Goal: Task Accomplishment & Management: Complete application form

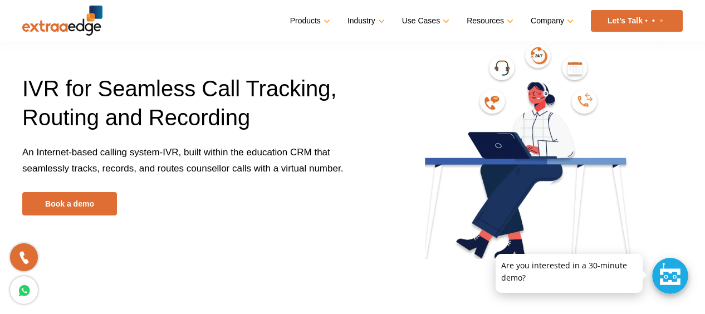
click at [635, 27] on link "Let’s Talk" at bounding box center [637, 21] width 92 height 22
click at [625, 18] on link "Let’s Talk" at bounding box center [637, 21] width 92 height 22
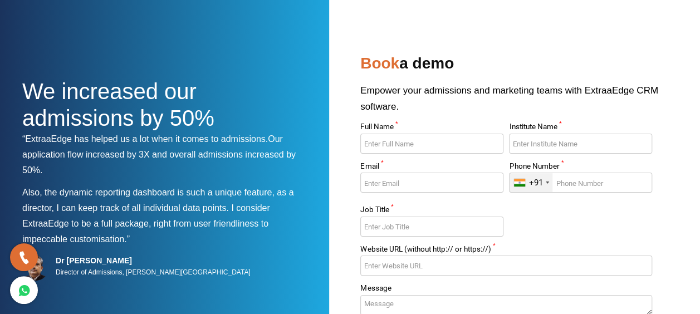
click at [400, 145] on input "Full Name *" at bounding box center [431, 144] width 143 height 20
type input "[PERSON_NAME]"
type input "I"
type input "[GEOGRAPHIC_DATA][PERSON_NAME]"
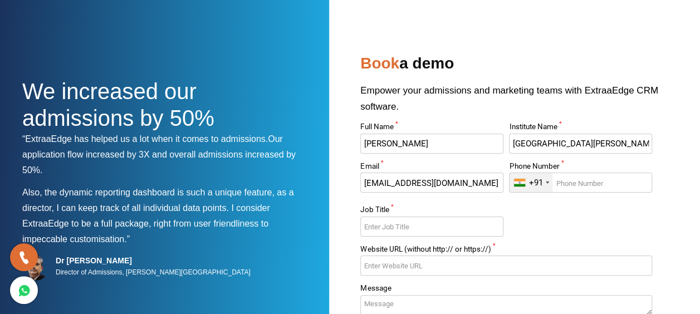
type input "[EMAIL_ADDRESS][DOMAIN_NAME]"
type input "8977039489"
click at [448, 232] on input "Job Title *" at bounding box center [431, 227] width 143 height 20
type input "Head Of Marketings"
click at [450, 267] on input "Website URL (without http:// or https://) *" at bounding box center [505, 266] width 291 height 20
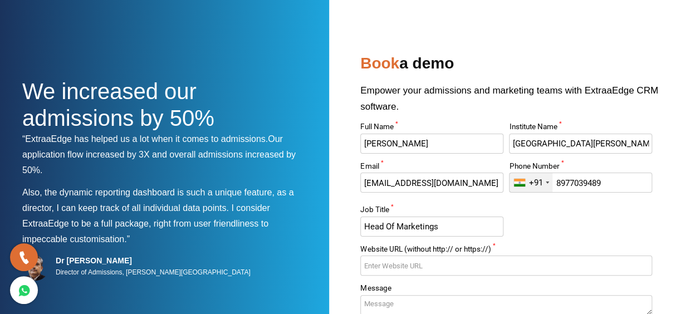
paste input "https://www.sanctamaria.in/"
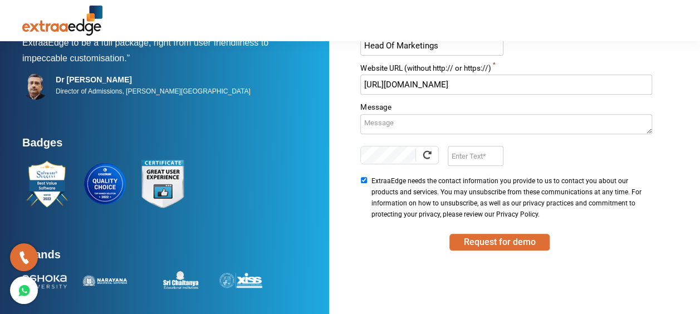
scroll to position [187, 0]
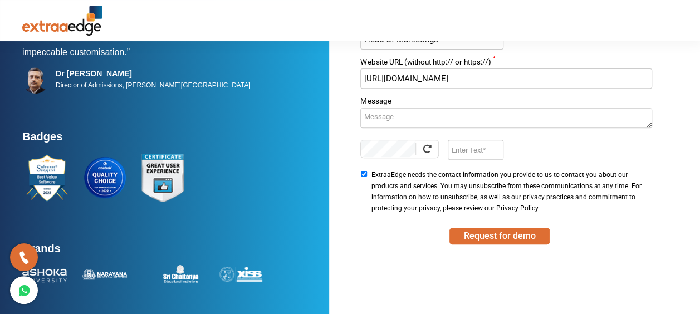
type input "https://www.sanctamaria.in/"
click at [425, 118] on textarea "Message" at bounding box center [505, 118] width 291 height 20
type textarea "Want to discuss about the ivr"
click at [460, 151] on input "Enter Text" at bounding box center [475, 150] width 55 height 20
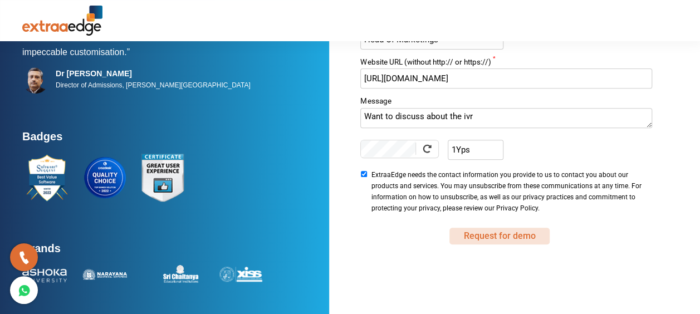
type input "1Yps"
click at [508, 234] on button "Request for demo" at bounding box center [499, 236] width 100 height 17
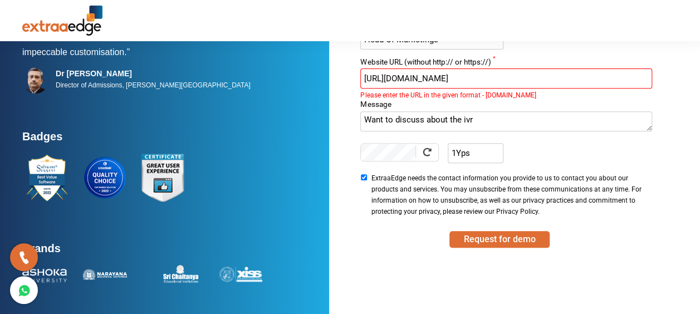
click at [389, 74] on input "https://www.sanctamaria.in/" at bounding box center [505, 78] width 291 height 20
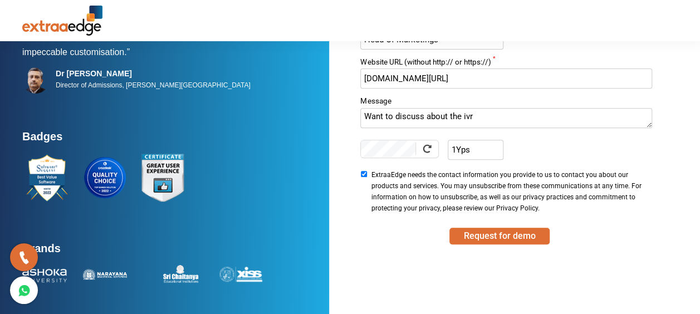
click at [462, 77] on input "www.sanctamaria.in/" at bounding box center [505, 78] width 291 height 20
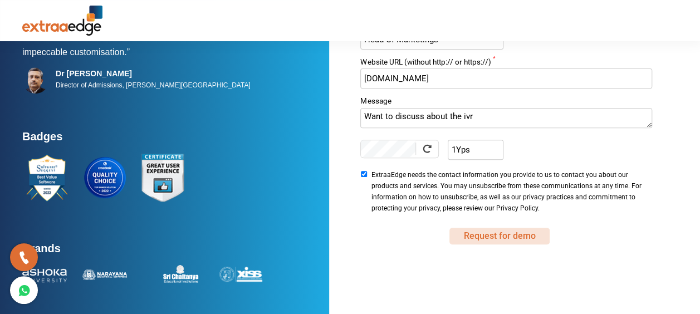
type input "www.sanctamaria.in"
click at [510, 233] on button "Request for demo" at bounding box center [499, 236] width 100 height 17
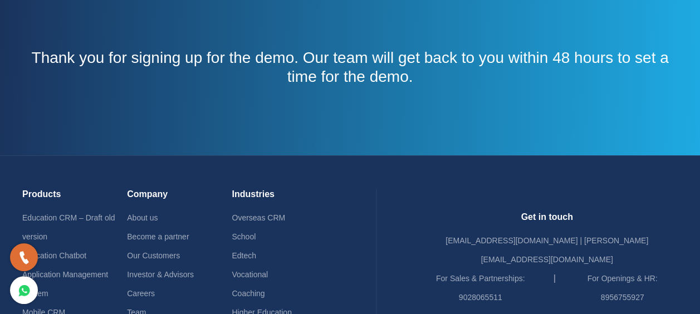
scroll to position [111, 0]
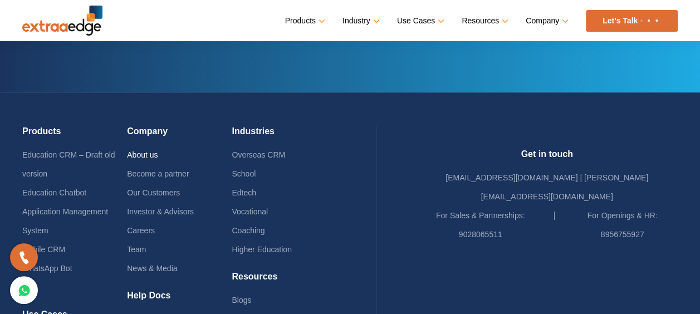
click at [158, 155] on link "About us" at bounding box center [142, 154] width 31 height 9
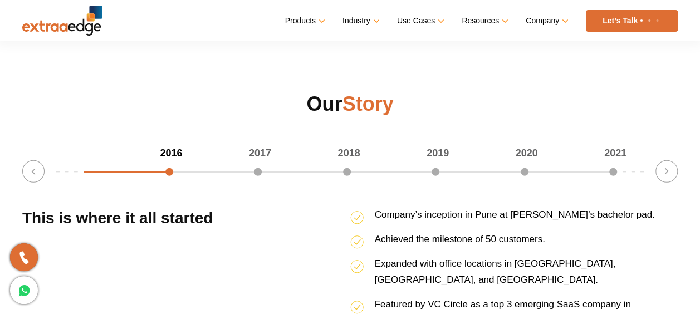
scroll to position [1392, 0]
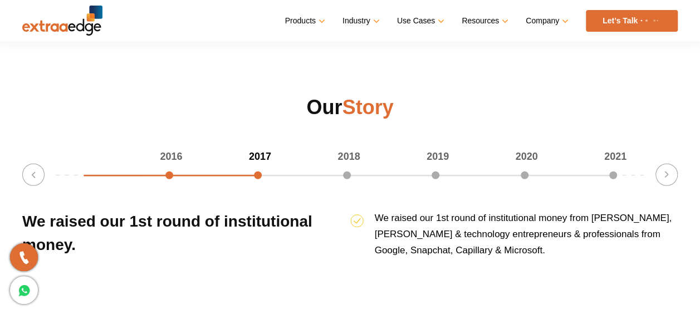
click at [171, 165] on div "2016" at bounding box center [128, 157] width 89 height 16
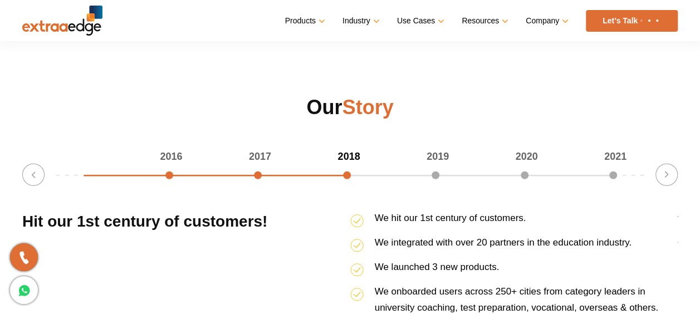
click at [172, 165] on div "2016" at bounding box center [128, 157] width 89 height 16
click at [33, 174] on button "Previous" at bounding box center [33, 175] width 22 height 22
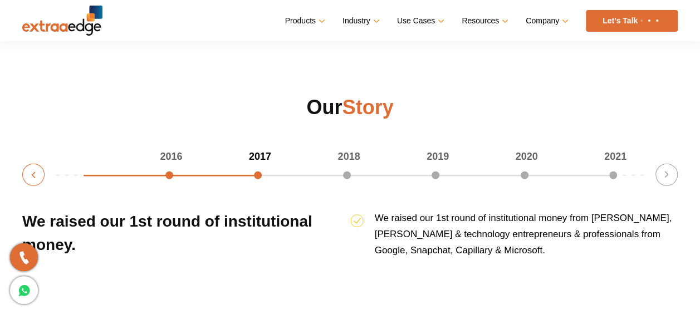
click at [33, 174] on button "Previous" at bounding box center [33, 175] width 22 height 22
click at [30, 173] on button "Previous" at bounding box center [33, 175] width 22 height 22
click at [27, 177] on button "Previous" at bounding box center [33, 175] width 22 height 22
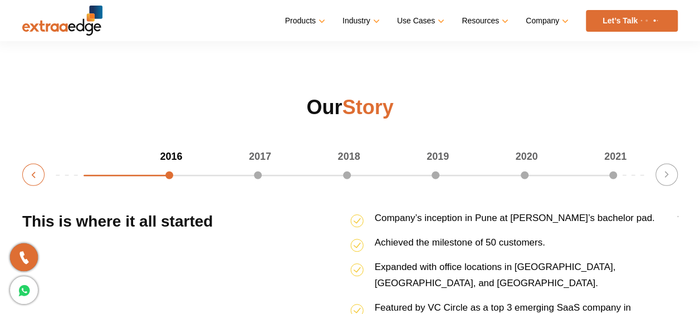
click at [27, 177] on button "Previous" at bounding box center [33, 175] width 22 height 22
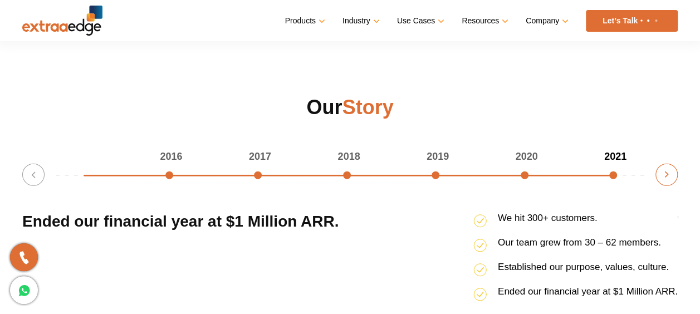
click at [664, 175] on button "Next" at bounding box center [666, 175] width 22 height 22
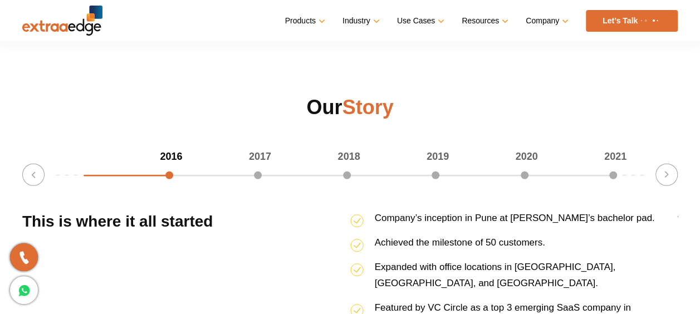
scroll to position [1447, 0]
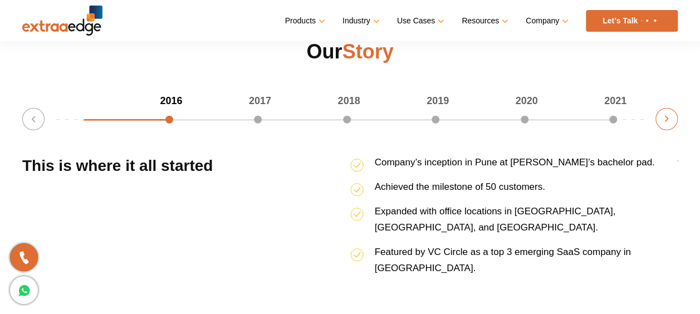
click at [665, 117] on button "Next" at bounding box center [666, 119] width 22 height 22
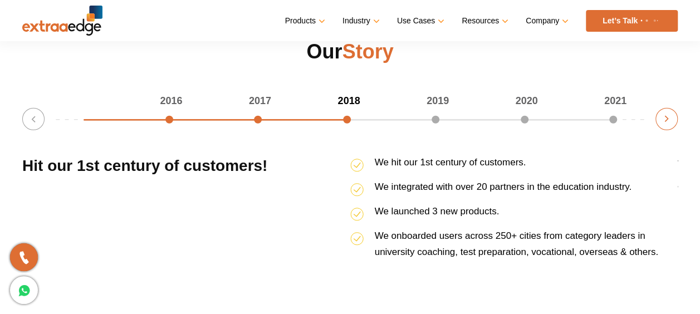
click at [663, 119] on button "Next" at bounding box center [666, 119] width 22 height 22
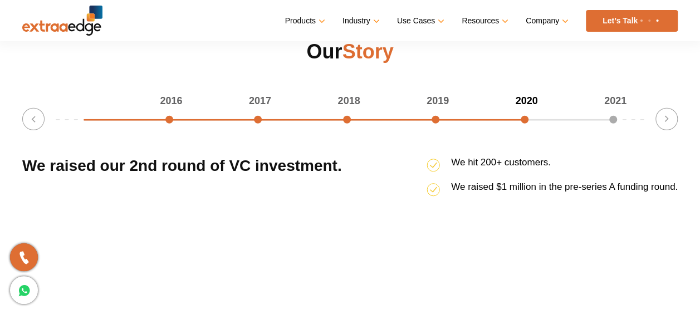
click at [435, 109] on div "2019" at bounding box center [394, 101] width 89 height 16
click at [35, 117] on button "Previous" at bounding box center [33, 119] width 22 height 22
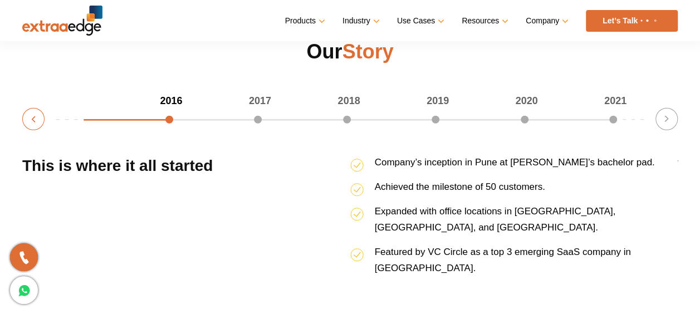
click at [33, 119] on button "Previous" at bounding box center [33, 119] width 22 height 22
click at [666, 121] on button "Next" at bounding box center [666, 119] width 22 height 22
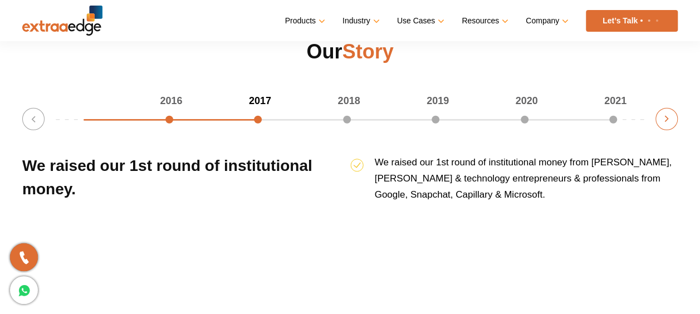
click at [661, 120] on button "Next" at bounding box center [666, 119] width 22 height 22
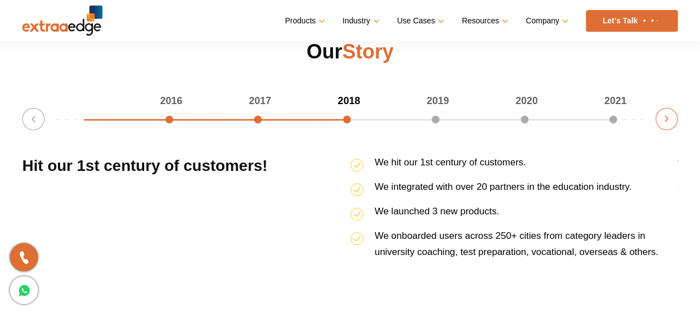
click at [661, 120] on button "Next" at bounding box center [666, 119] width 22 height 22
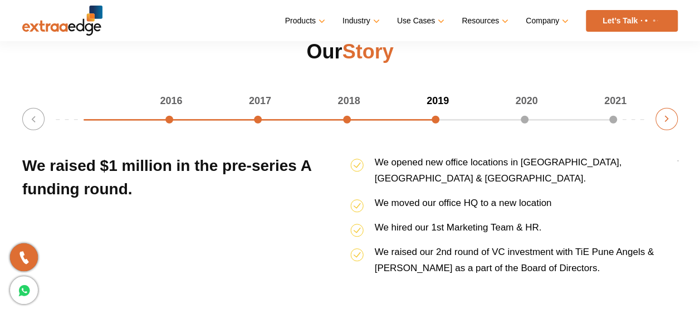
click at [661, 120] on button "Next" at bounding box center [666, 119] width 22 height 22
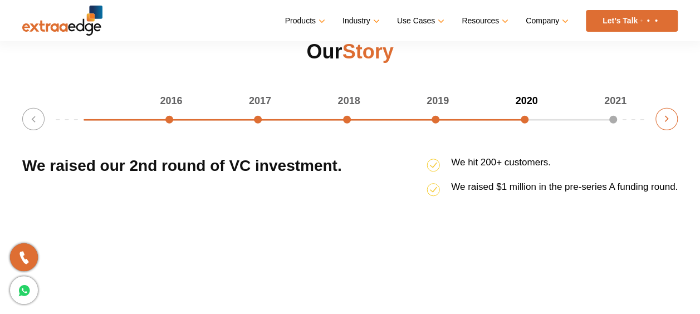
click at [661, 120] on button "Next" at bounding box center [666, 119] width 22 height 22
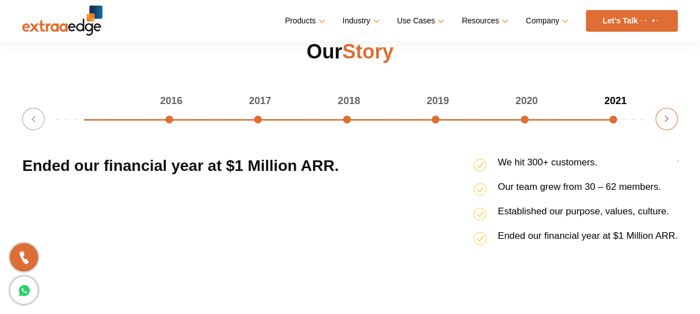
click at [661, 120] on button "Next" at bounding box center [666, 119] width 22 height 22
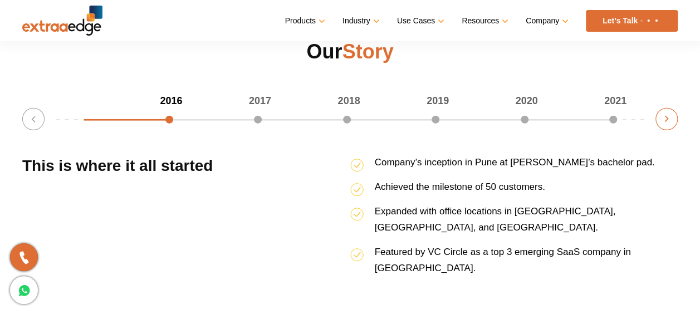
click at [661, 120] on button "Next" at bounding box center [666, 119] width 22 height 22
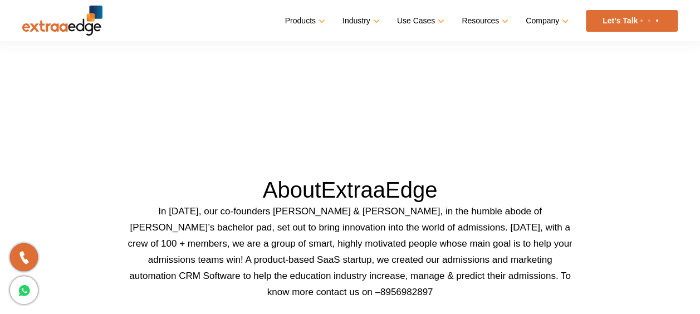
scroll to position [0, 0]
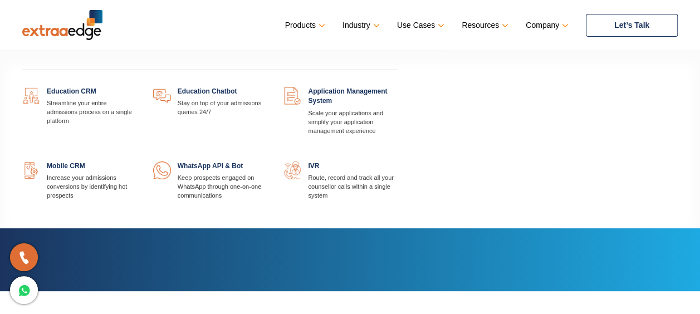
click at [317, 24] on link "Products" at bounding box center [304, 25] width 38 height 16
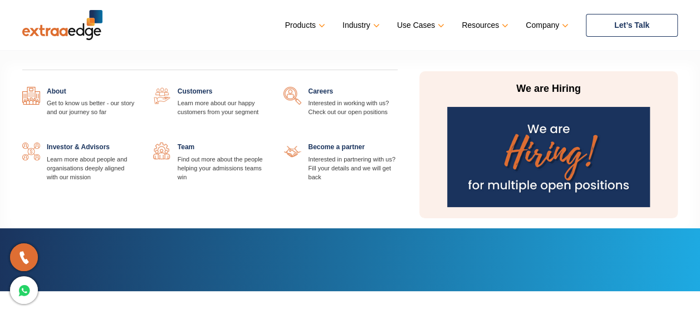
click at [559, 24] on link "Company" at bounding box center [546, 25] width 41 height 16
